Goal: Check status: Check status

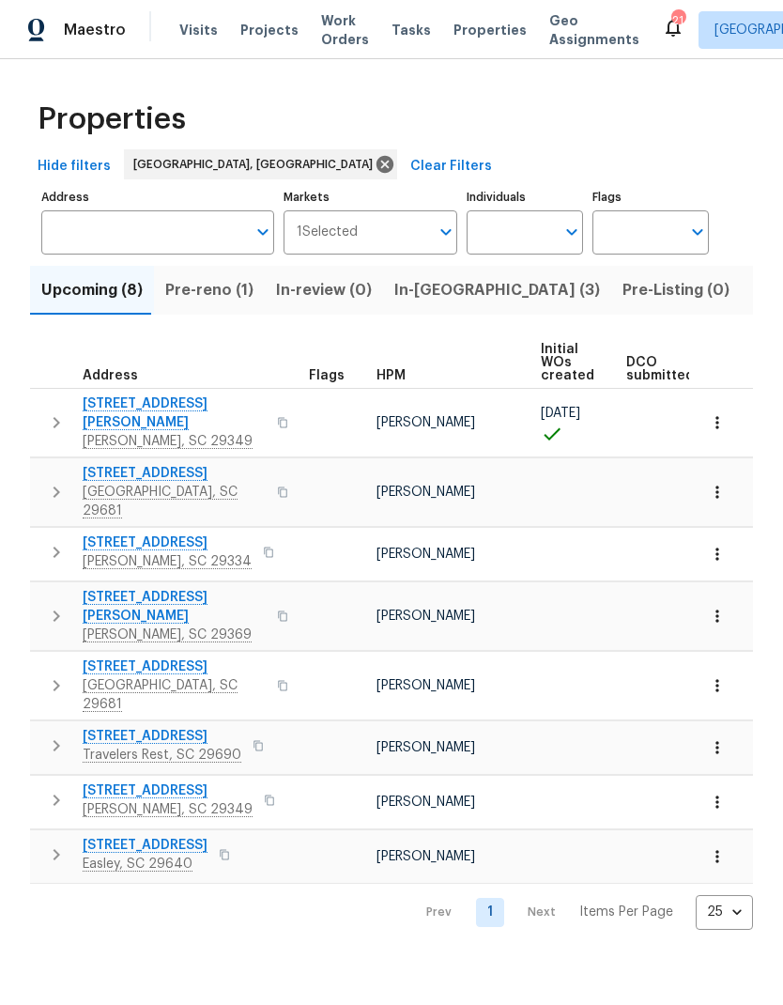
click at [71, 247] on input "Address" at bounding box center [143, 232] width 205 height 44
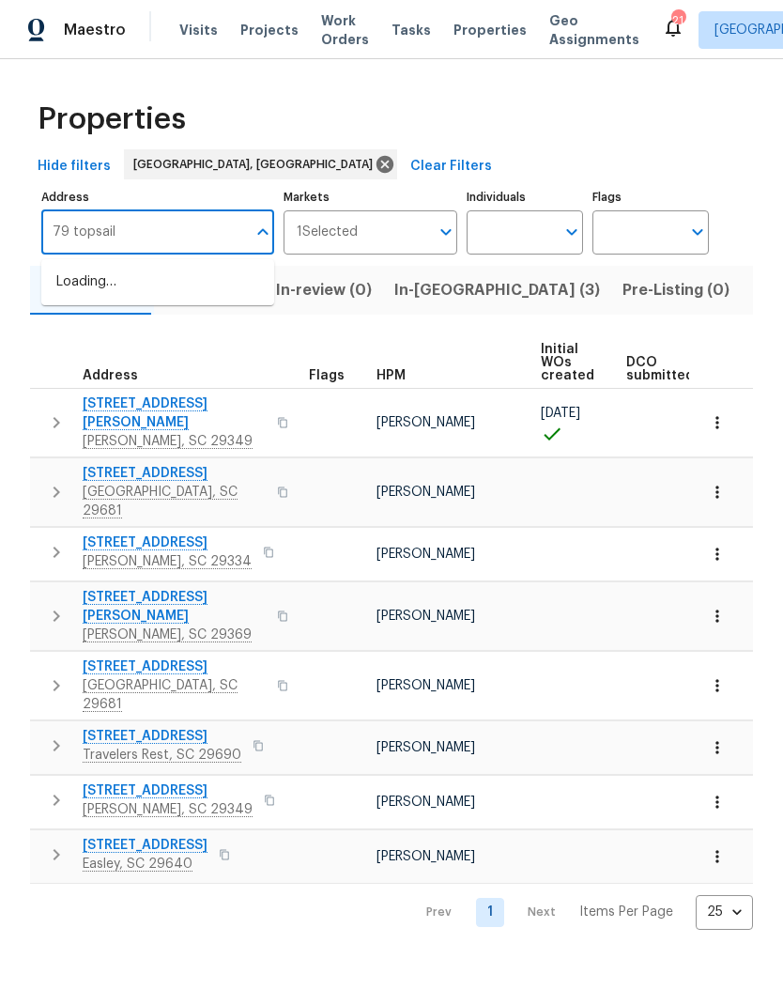
type input "79 topsail"
click at [75, 283] on li "79 Topsail Ct Greenville SC 29611" at bounding box center [157, 283] width 233 height 32
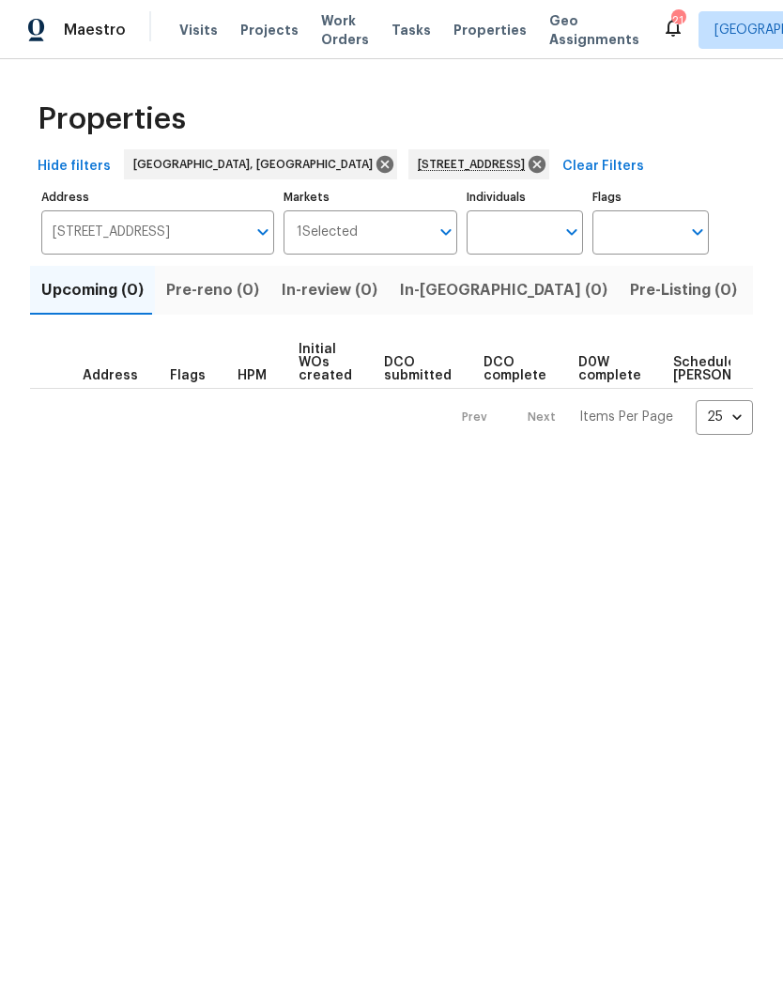
click at [760, 295] on span "Listed (1)" at bounding box center [794, 290] width 68 height 26
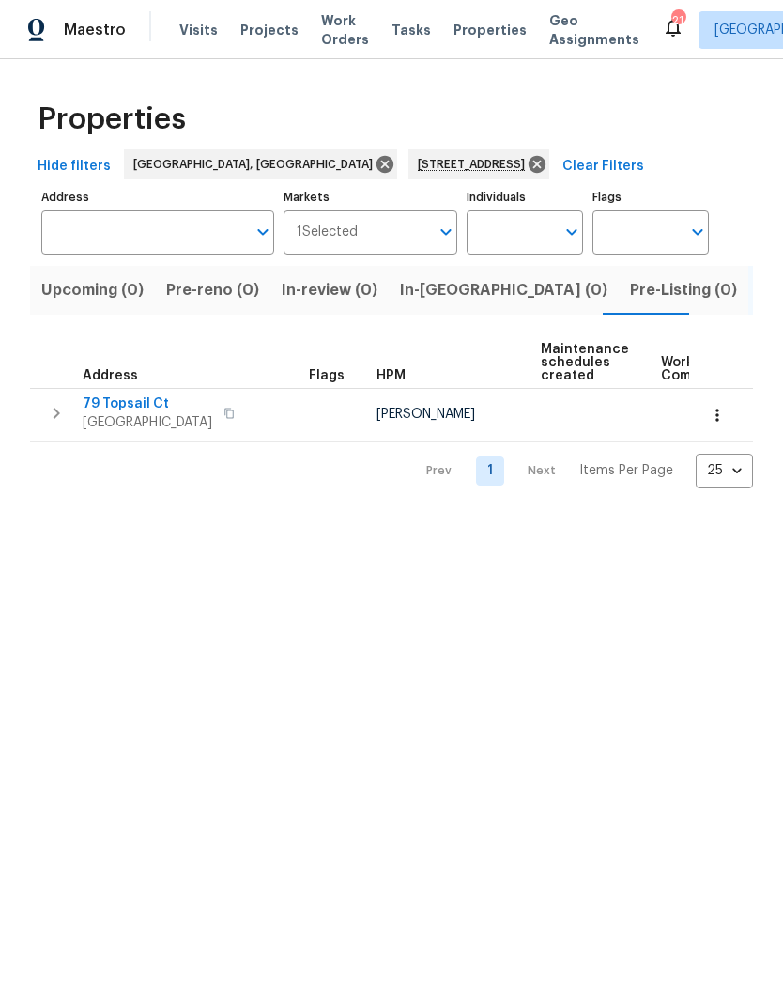
type input "79 Topsail Ct Greenville SC 29611"
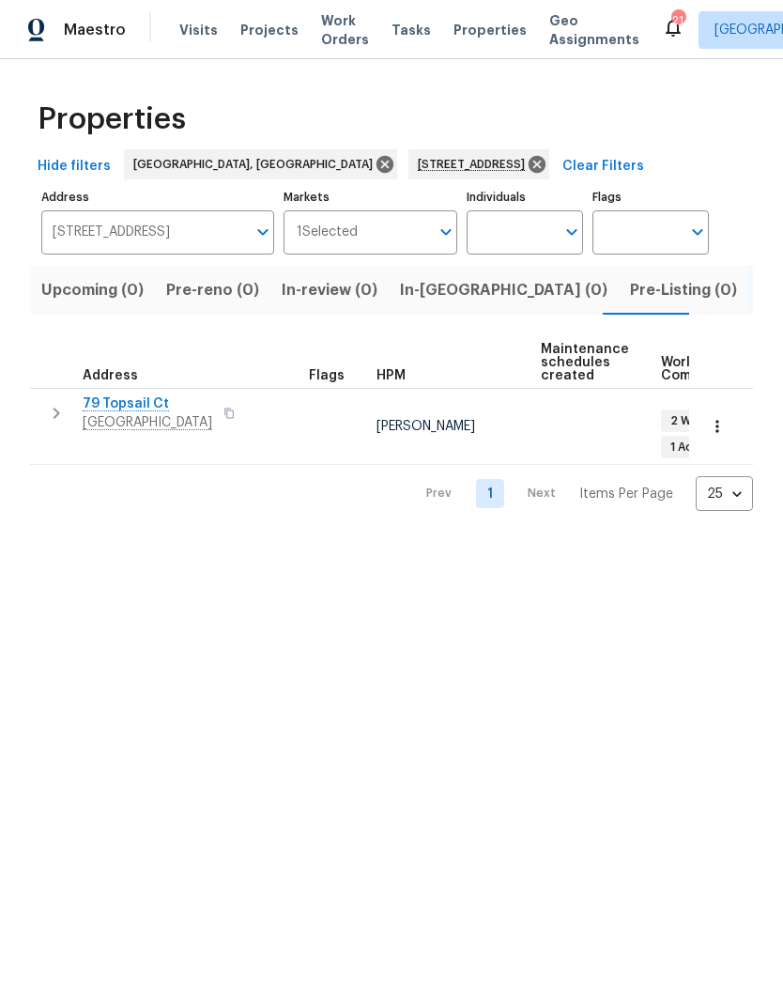
click at [106, 405] on span "79 Topsail Ct" at bounding box center [148, 403] width 130 height 19
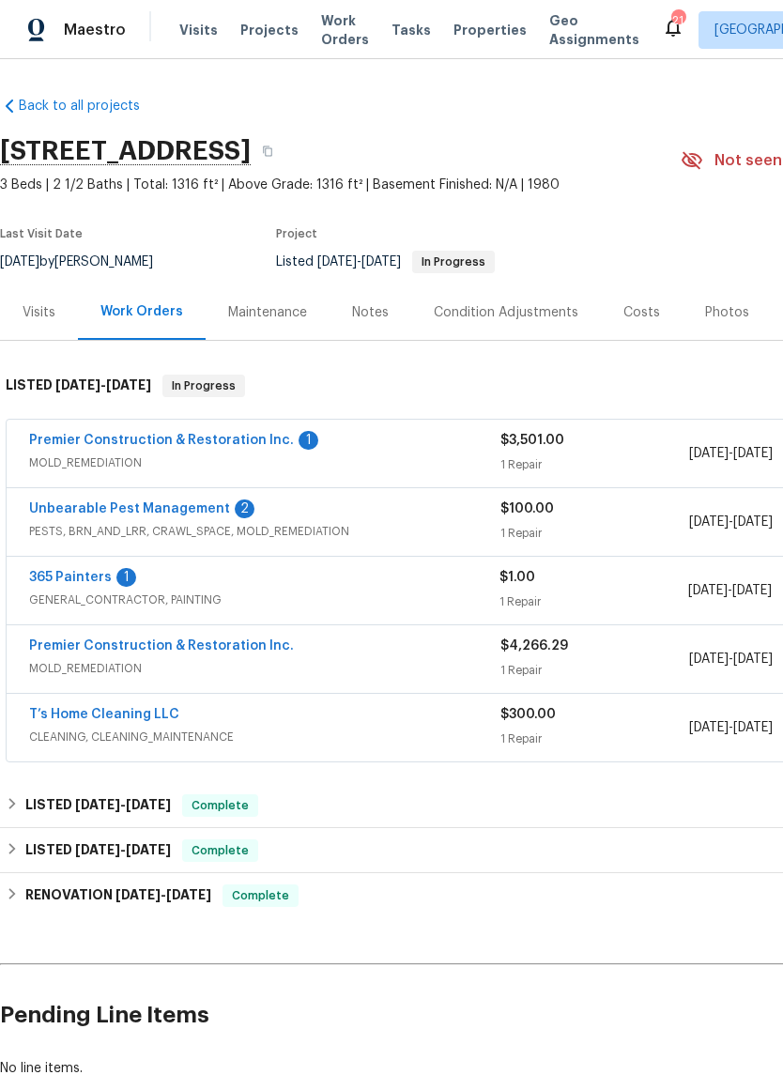
click at [58, 571] on link "365 Painters" at bounding box center [70, 577] width 83 height 13
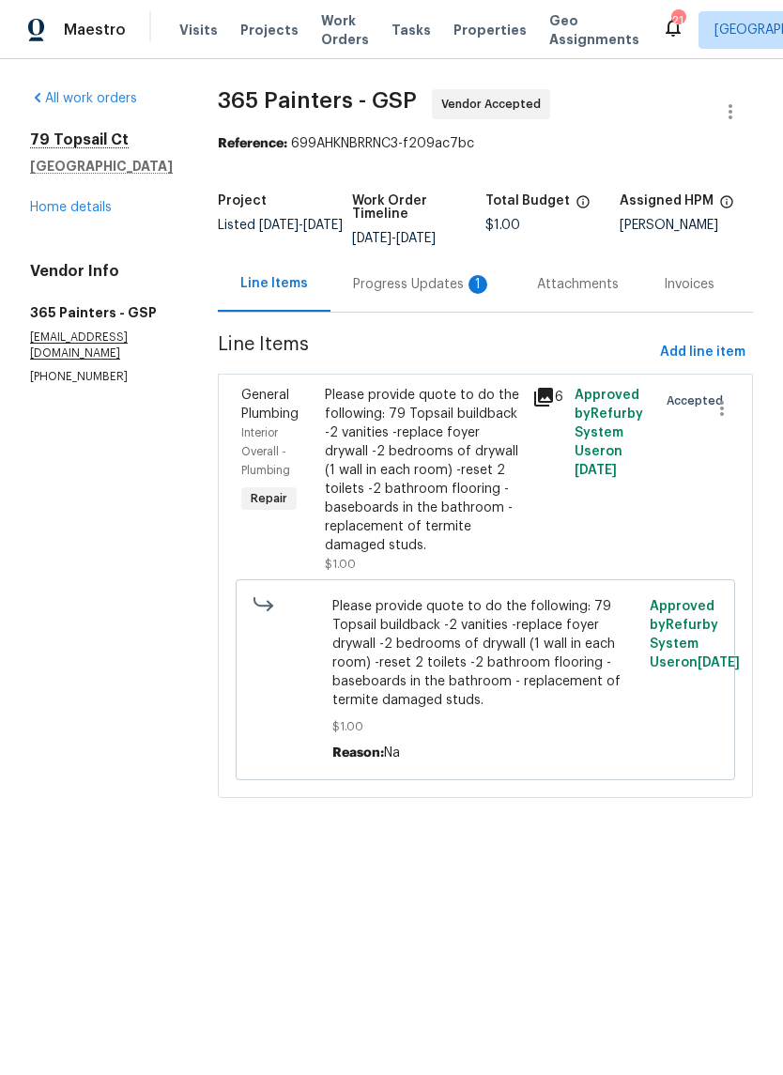
click at [363, 288] on div "Progress Updates 1" at bounding box center [422, 284] width 139 height 19
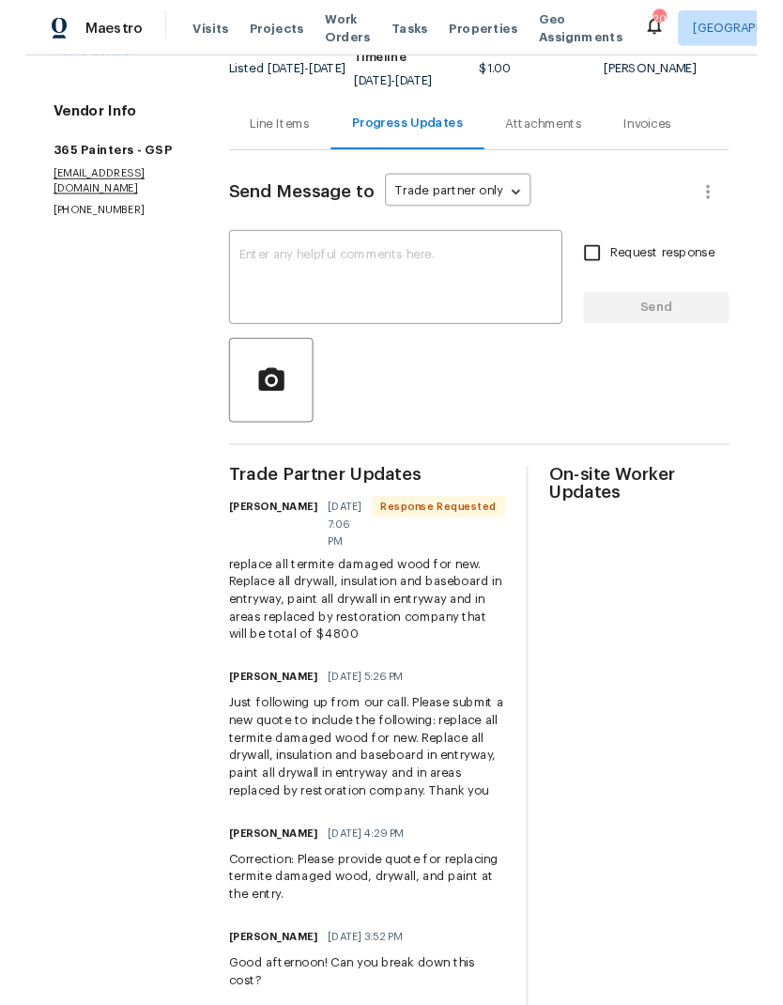
scroll to position [162, 0]
